Goal: Obtain resource: Obtain resource

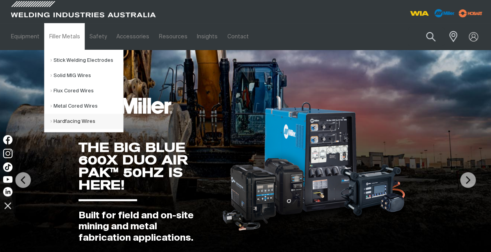
click at [88, 122] on link "Hardfacing Wires" at bounding box center [86, 121] width 73 height 15
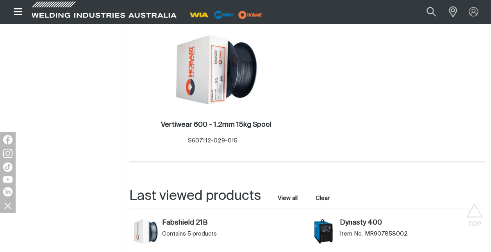
scroll to position [196, 0]
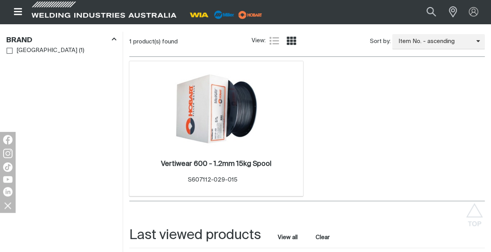
click at [237, 112] on img at bounding box center [217, 109] width 84 height 84
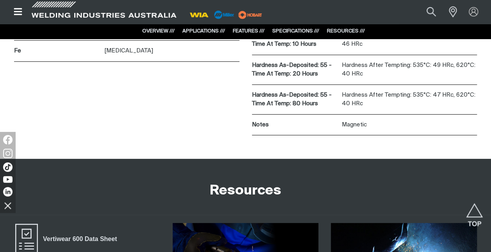
scroll to position [1329, 0]
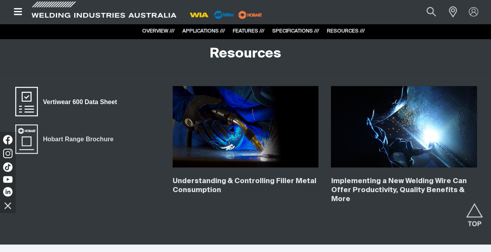
click at [93, 97] on span "Vertiwear 600 Data Sheet" at bounding box center [80, 102] width 84 height 10
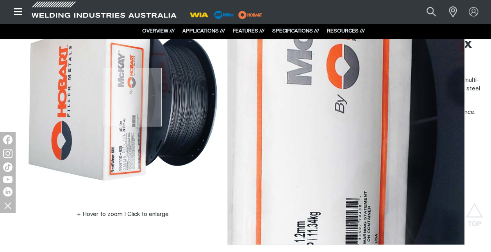
scroll to position [0, 0]
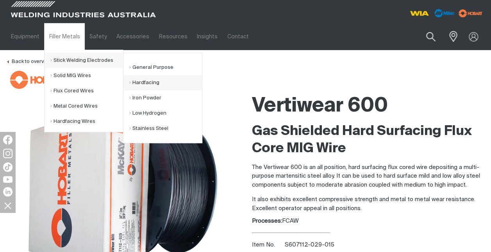
click at [143, 82] on link "Hardfacing" at bounding box center [165, 82] width 73 height 15
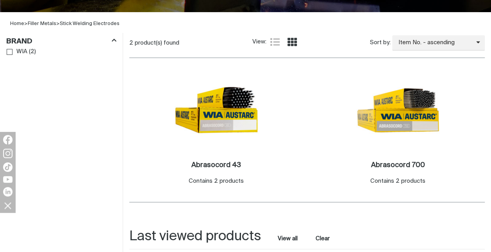
scroll to position [196, 0]
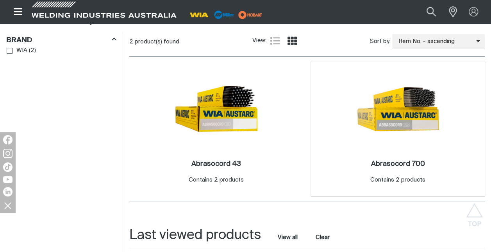
click at [426, 113] on img at bounding box center [399, 109] width 84 height 84
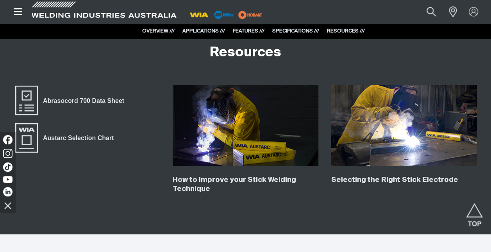
scroll to position [1251, 0]
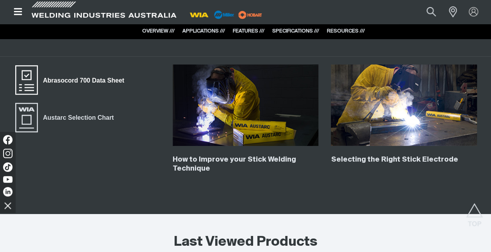
click at [60, 77] on span "Abrasocord 700 Data Sheet" at bounding box center [83, 80] width 91 height 10
